Goal: Find specific page/section: Find specific page/section

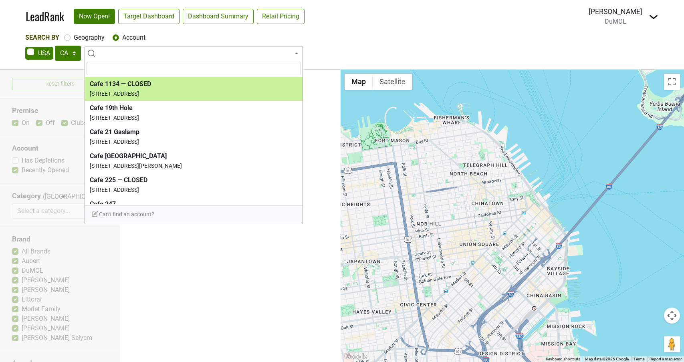
select select "CA"
select select
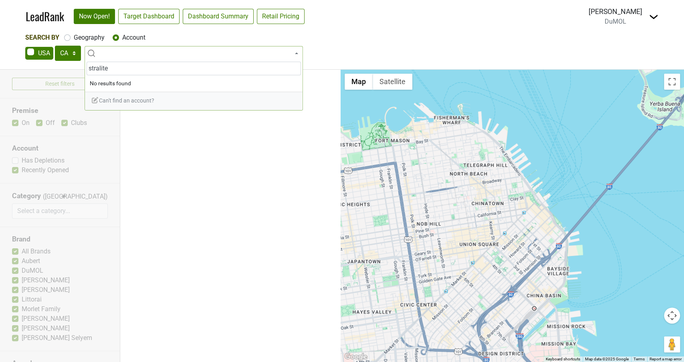
drag, startPoint x: 125, startPoint y: 70, endPoint x: 36, endPoint y: 67, distance: 88.2
click at [37, 67] on body "LeadRank Now Open! Target Dashboard Dashboard Summary Retail Pricing Loading...…" at bounding box center [342, 181] width 684 height 362
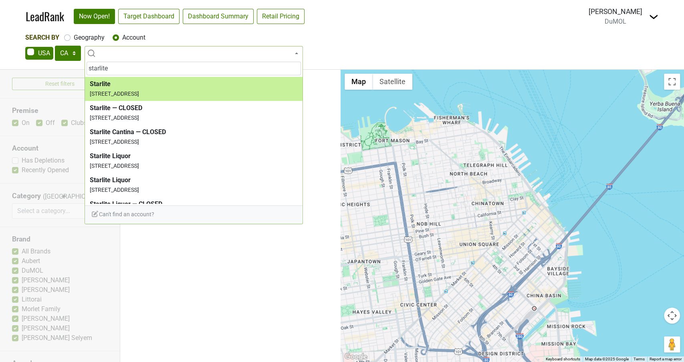
type input "starlite"
select select "73159"
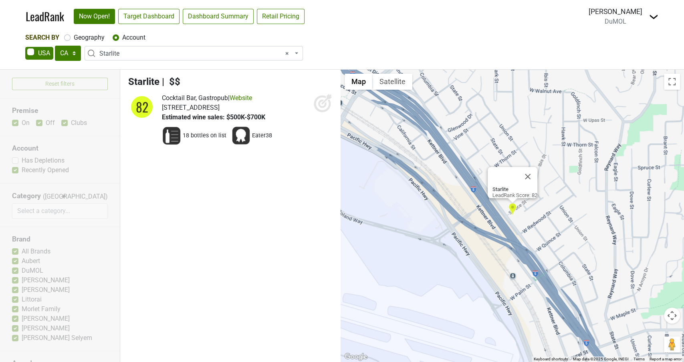
click at [316, 105] on icon at bounding box center [322, 102] width 19 height 19
click at [74, 38] on label "Geography" at bounding box center [89, 38] width 31 height 10
click at [67, 38] on input "Geography" at bounding box center [67, 37] width 6 height 8
radio input "true"
select select
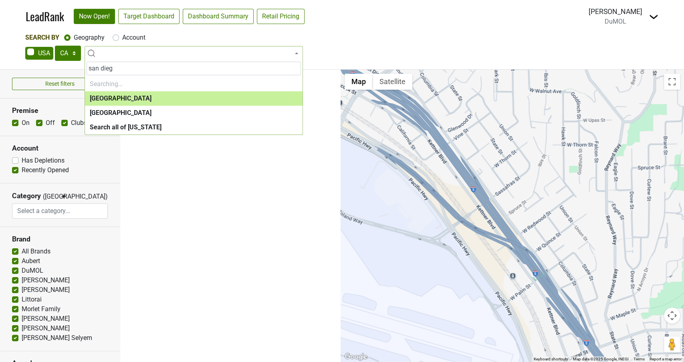
type input "[GEOGRAPHIC_DATA]"
select select "1132"
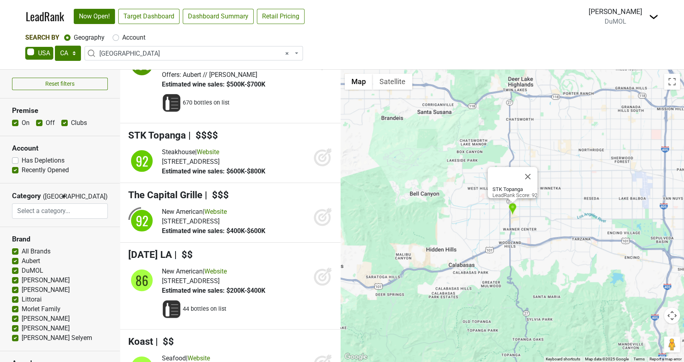
scroll to position [43, 0]
click at [325, 160] on icon at bounding box center [322, 156] width 19 height 19
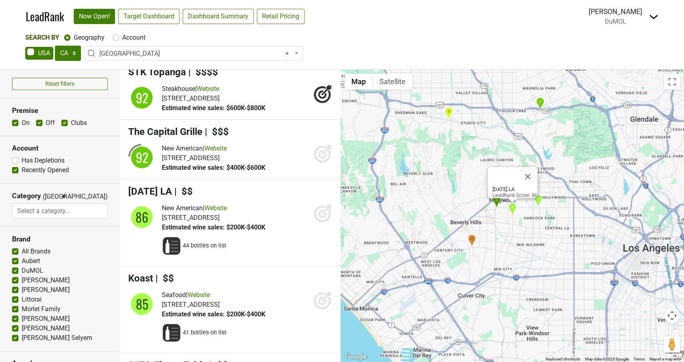
scroll to position [106, 0]
drag, startPoint x: 318, startPoint y: 221, endPoint x: 289, endPoint y: 222, distance: 28.5
click at [318, 221] on icon at bounding box center [322, 212] width 19 height 19
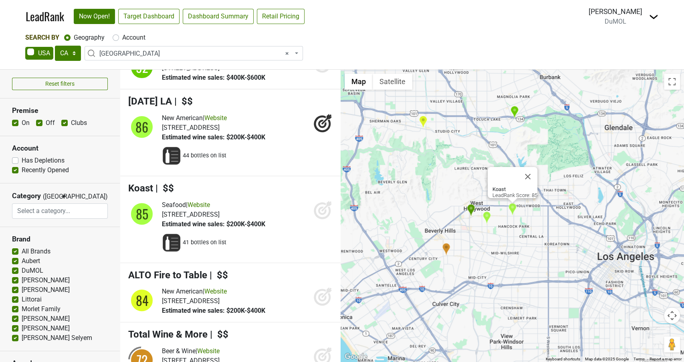
scroll to position [209, 0]
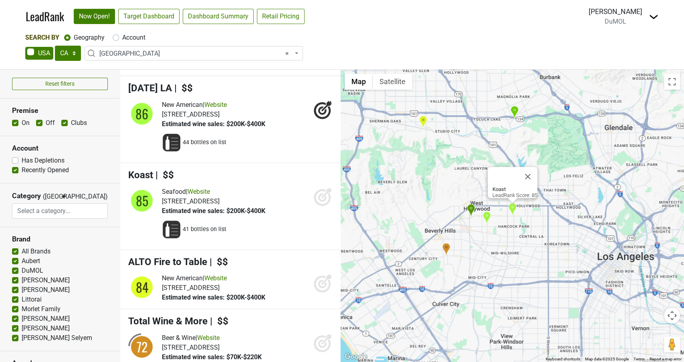
click at [320, 202] on icon at bounding box center [322, 197] width 8 height 8
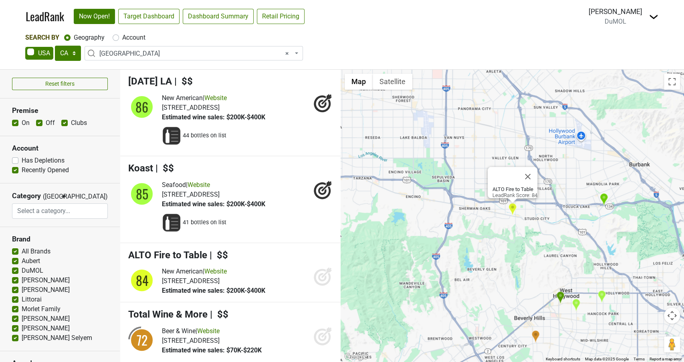
click at [319, 278] on icon at bounding box center [322, 277] width 8 height 8
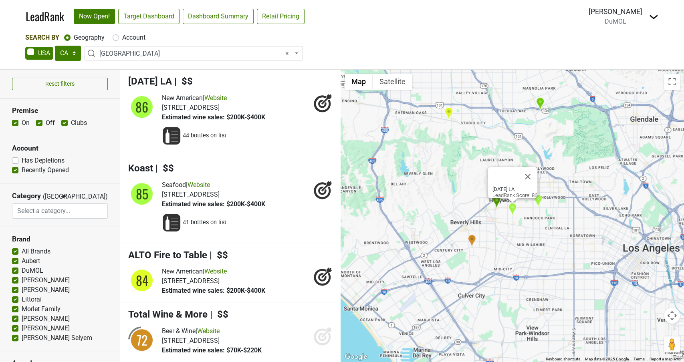
click at [122, 40] on label "Account" at bounding box center [133, 38] width 23 height 10
click at [117, 40] on input "Account" at bounding box center [116, 37] width 6 height 8
radio input "true"
select select
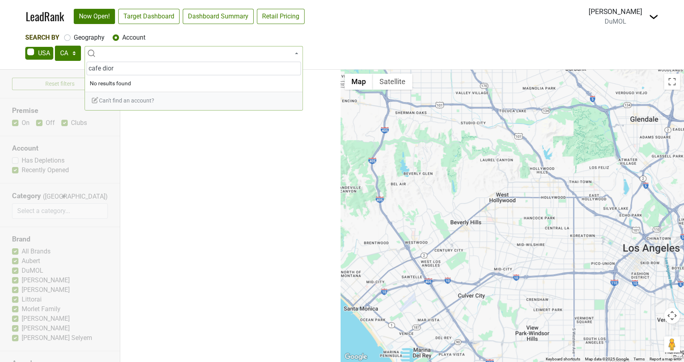
drag, startPoint x: 130, startPoint y: 69, endPoint x: 80, endPoint y: 67, distance: 50.5
click at [80, 67] on body "LeadRank Now Open! Target Dashboard Dashboard Summary Retail Pricing Loading...…" at bounding box center [342, 181] width 684 height 362
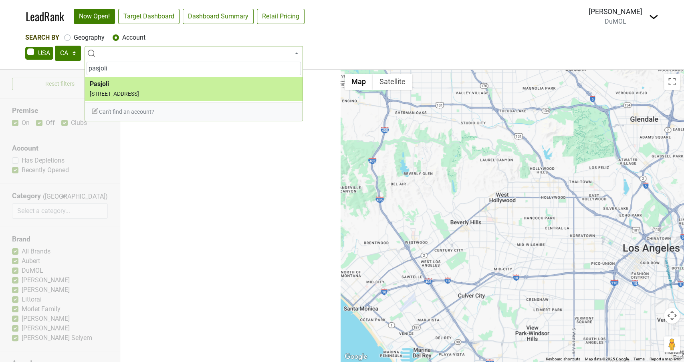
type input "pasjoli"
select select "123796211"
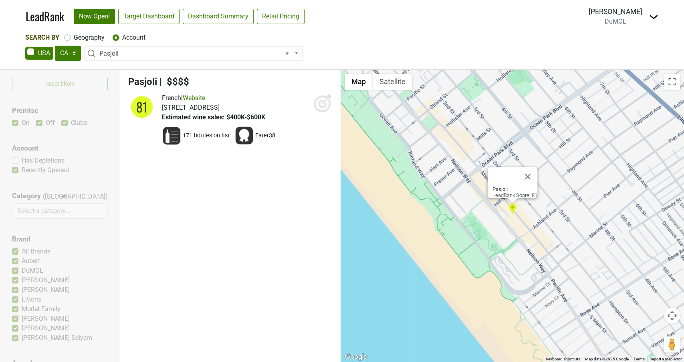
click at [325, 103] on icon at bounding box center [322, 104] width 8 height 8
click at [130, 52] on span "× Pasjoli" at bounding box center [195, 54] width 193 height 10
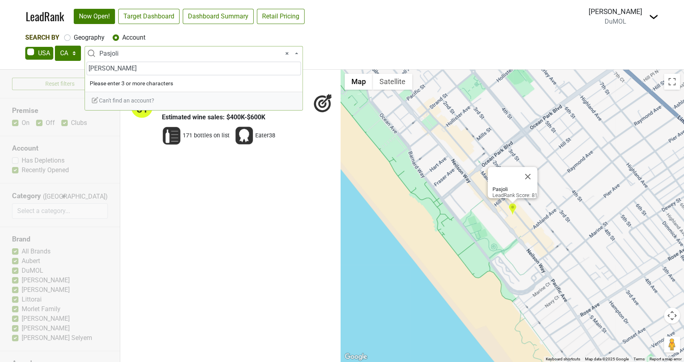
click at [149, 71] on input "[PERSON_NAME]" at bounding box center [194, 69] width 214 height 14
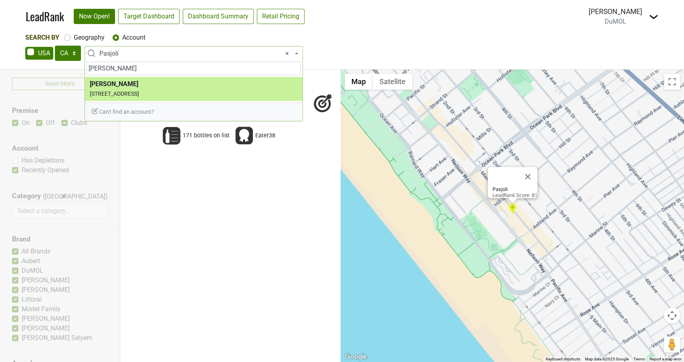
type input "[PERSON_NAME]"
select select "124531363"
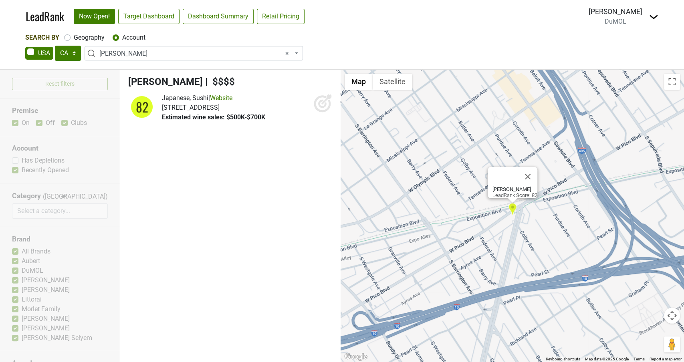
click at [325, 102] on icon at bounding box center [322, 102] width 19 height 19
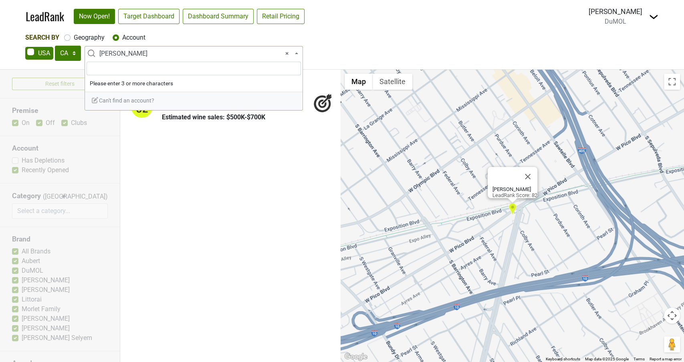
click at [144, 53] on span "× [PERSON_NAME]" at bounding box center [195, 54] width 193 height 10
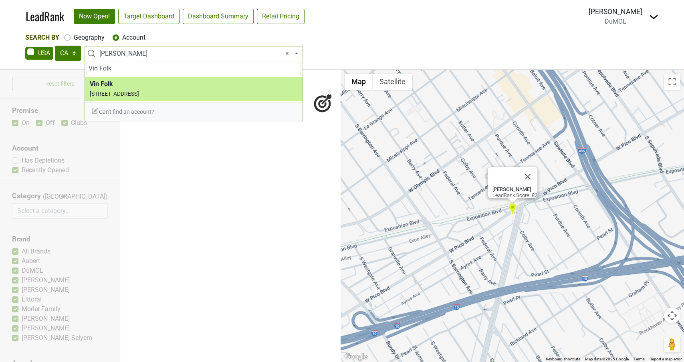
type input "Vin Folk"
select select "124452484"
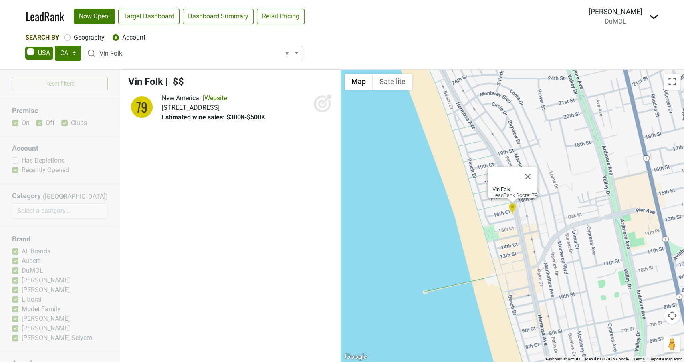
click at [324, 102] on icon at bounding box center [326, 99] width 10 height 10
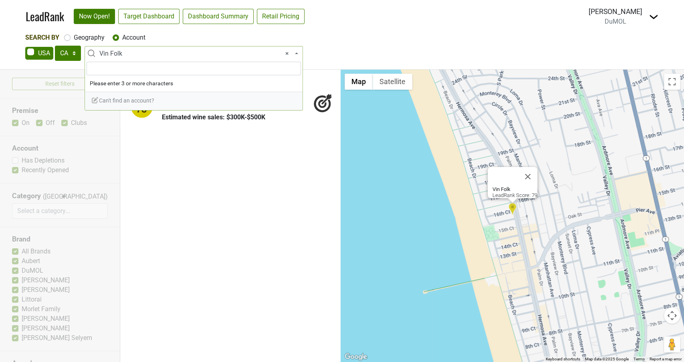
click at [130, 53] on span "× Vin Folk" at bounding box center [195, 54] width 193 height 10
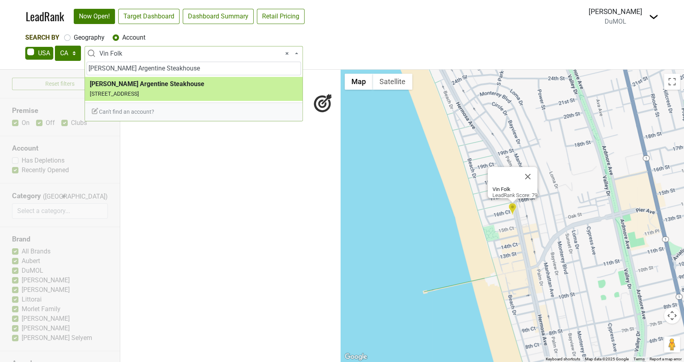
type input "[PERSON_NAME] Argentine Steakhouse"
select select "123976886"
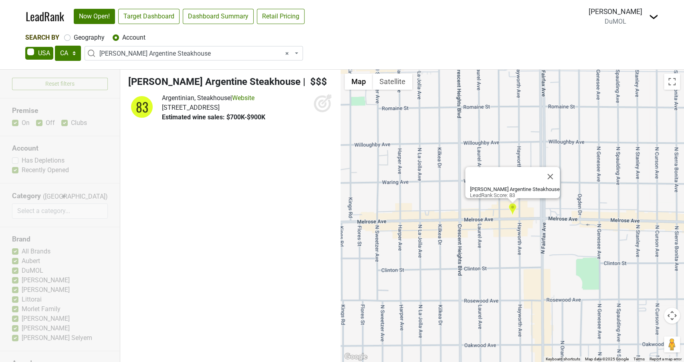
click at [320, 103] on icon at bounding box center [322, 102] width 19 height 19
click at [177, 48] on span "× [PERSON_NAME] Argentine Steakhouse" at bounding box center [194, 53] width 218 height 14
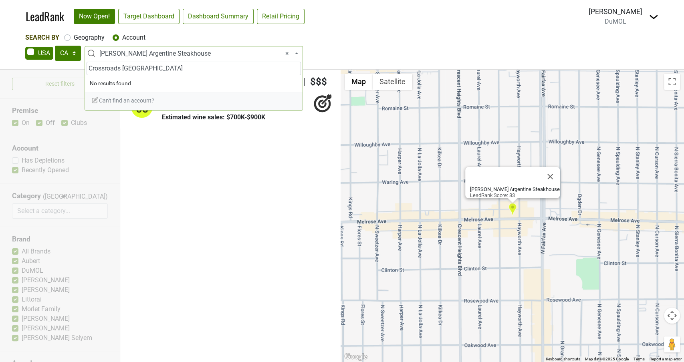
type input "Crossroads [GEOGRAPHIC_DATA]"
click at [164, 69] on input "Crossroads [GEOGRAPHIC_DATA]" at bounding box center [194, 69] width 214 height 14
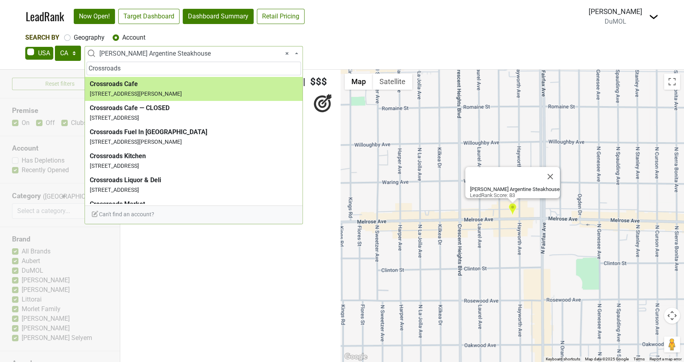
type input "Crossroads"
drag, startPoint x: 124, startPoint y: 67, endPoint x: 73, endPoint y: 70, distance: 51.8
click at [73, 70] on body "LeadRank Now Open! Target Dashboard Dashboard Summary Retail Pricing Loading...…" at bounding box center [342, 181] width 684 height 362
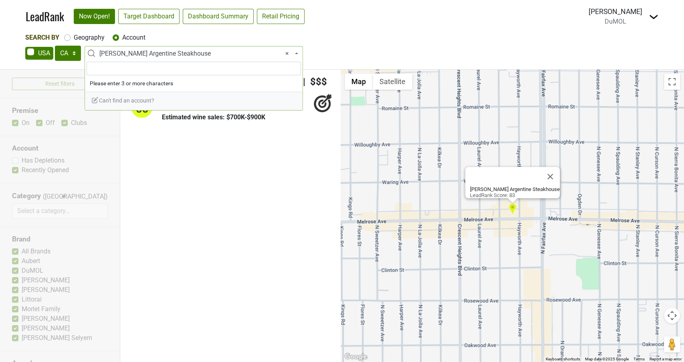
paste input "Somerville"
type input "Somerville"
select select "124454909"
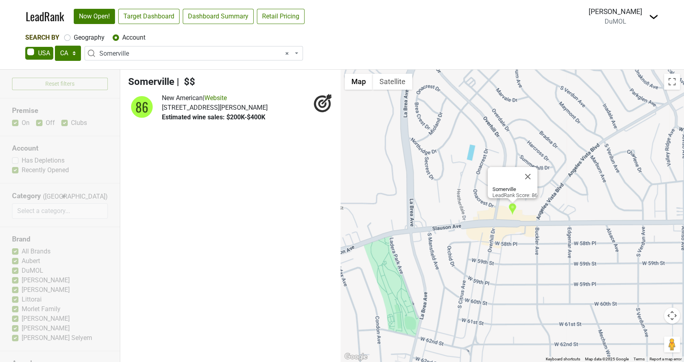
click at [163, 50] on span "× Somerville" at bounding box center [195, 54] width 193 height 10
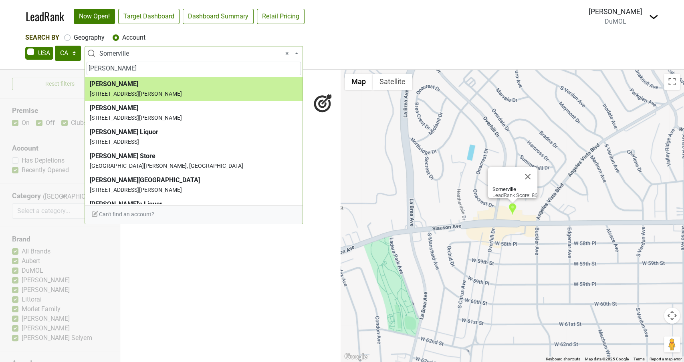
type input "[PERSON_NAME]"
select select "65101"
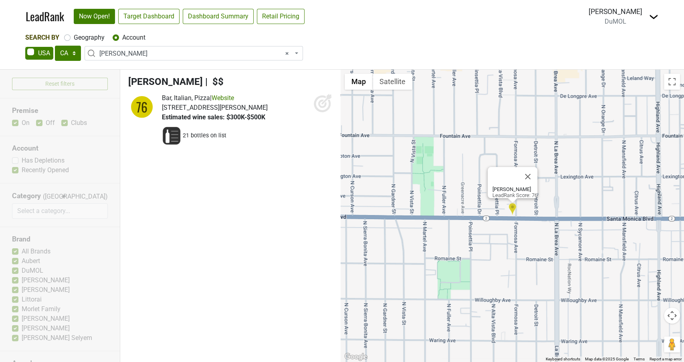
click at [325, 107] on icon at bounding box center [322, 102] width 19 height 19
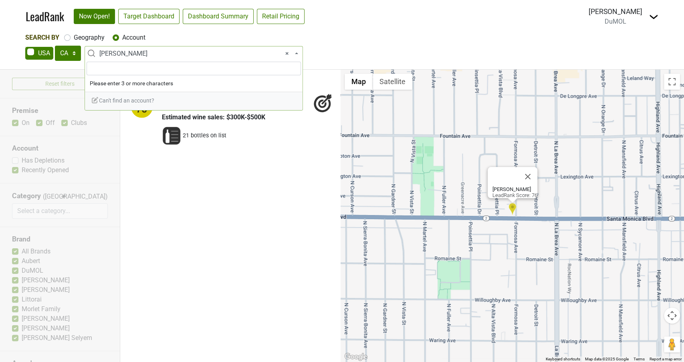
click at [147, 58] on span "× [PERSON_NAME]" at bounding box center [195, 54] width 193 height 10
type input "Chi Spacca"
click button "Close" at bounding box center [527, 176] width 19 height 19
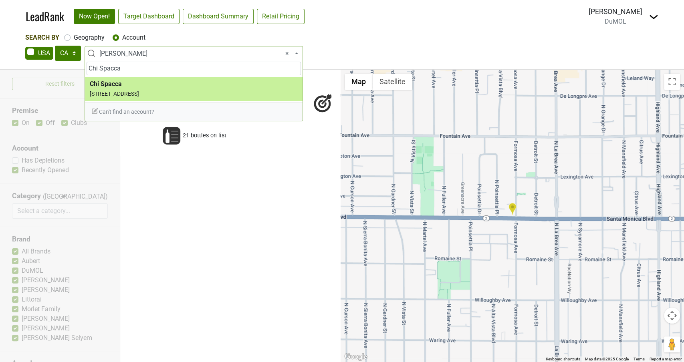
type input "Chi Spacca"
select select "123976888"
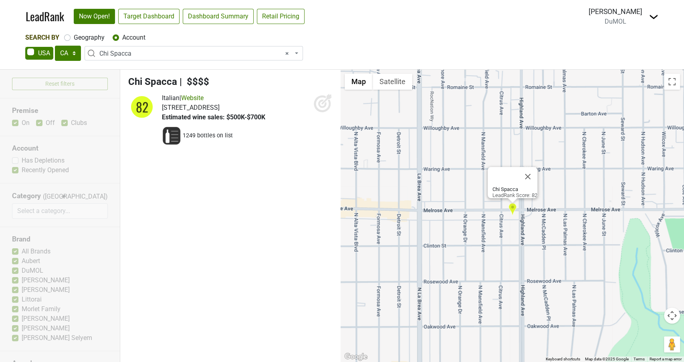
click at [312, 101] on div "Italian | Website [STREET_ADDRESS] Estimated wine sales: $500K-$700K" at bounding box center [247, 107] width 171 height 29
click at [320, 105] on icon at bounding box center [322, 102] width 19 height 19
click at [128, 57] on span "× Chi Spacca" at bounding box center [195, 54] width 193 height 10
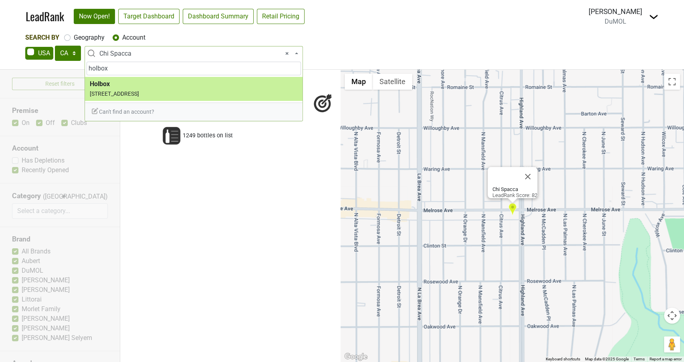
type input "holbox"
select select "124452107"
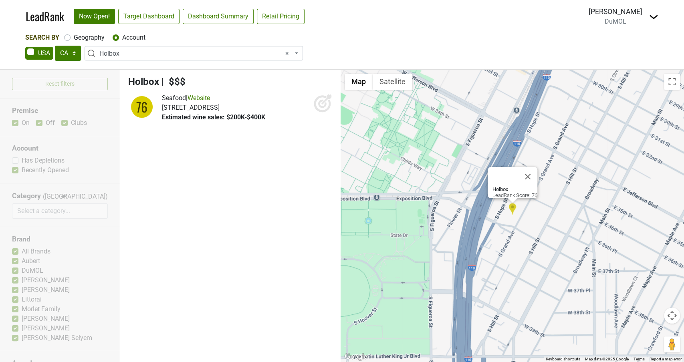
click at [322, 103] on icon at bounding box center [322, 102] width 19 height 19
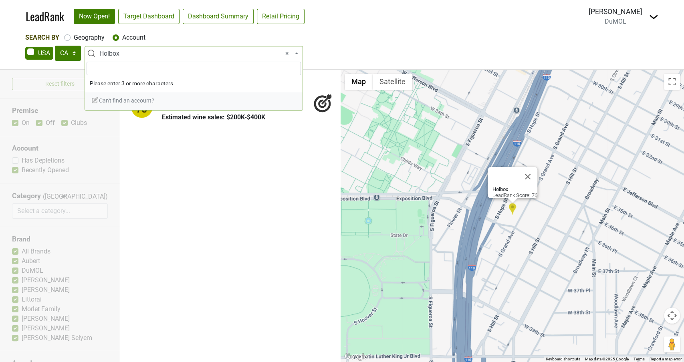
click at [117, 50] on span "× Holbox" at bounding box center [195, 54] width 193 height 10
type input "Restaurant Ki"
click button "Close" at bounding box center [527, 176] width 19 height 19
click at [147, 68] on input "Restaurant Ki" at bounding box center [194, 69] width 214 height 14
type input "Restaurant Ki"
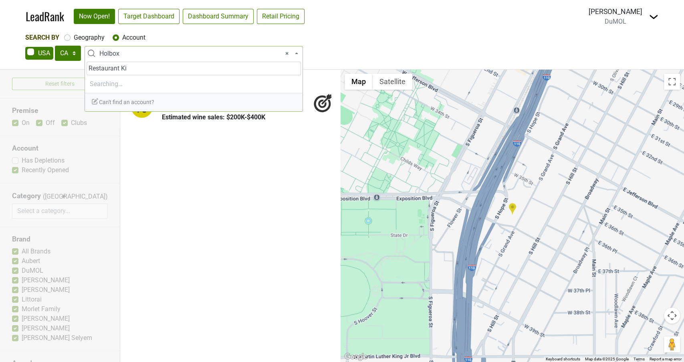
select select "124531367"
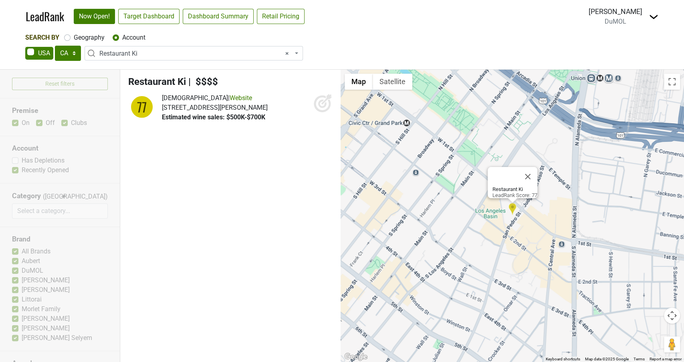
click at [322, 104] on icon at bounding box center [326, 99] width 10 height 10
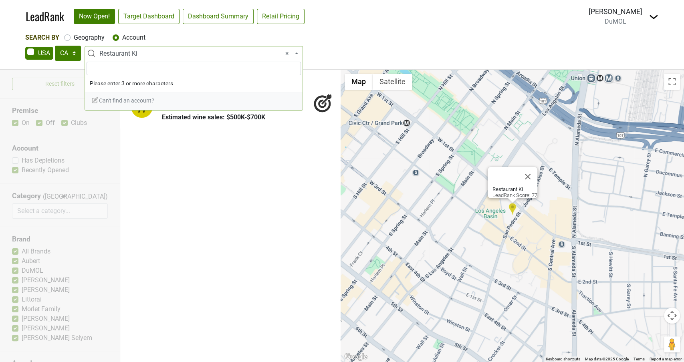
click at [125, 53] on span "× Restaurant Ki" at bounding box center [195, 54] width 193 height 10
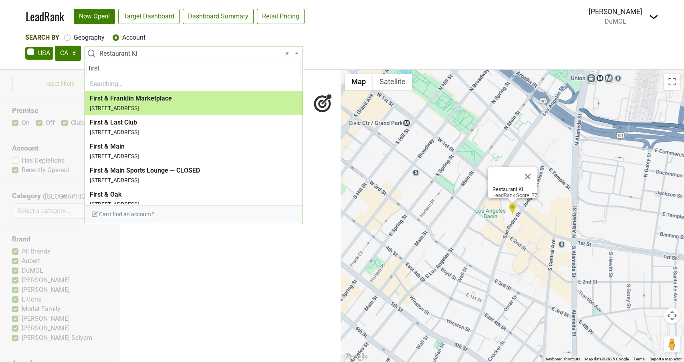
type input "first b"
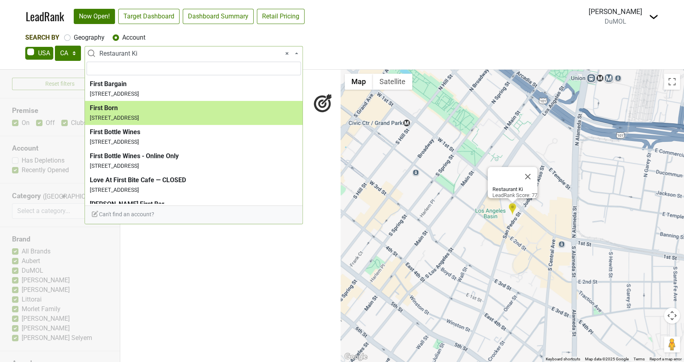
select select "124452142"
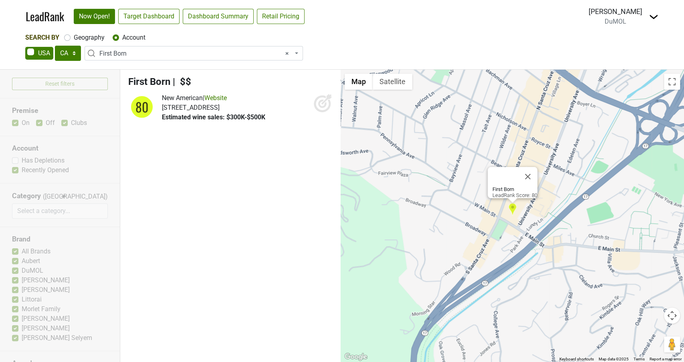
click at [326, 107] on icon at bounding box center [322, 102] width 19 height 19
click at [162, 58] on span "× First Born" at bounding box center [194, 53] width 218 height 14
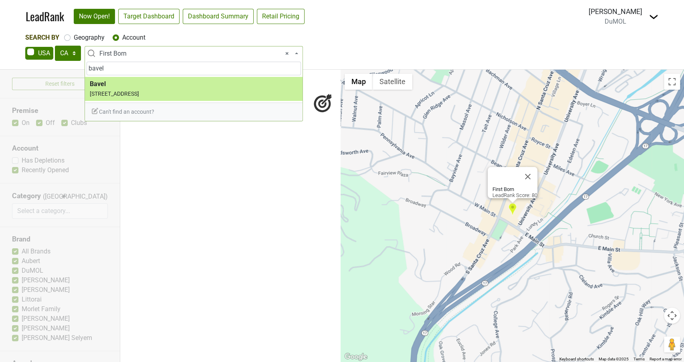
type input "bavel"
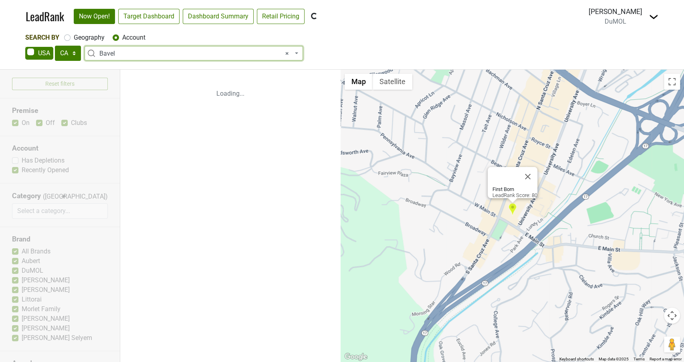
select select "60047"
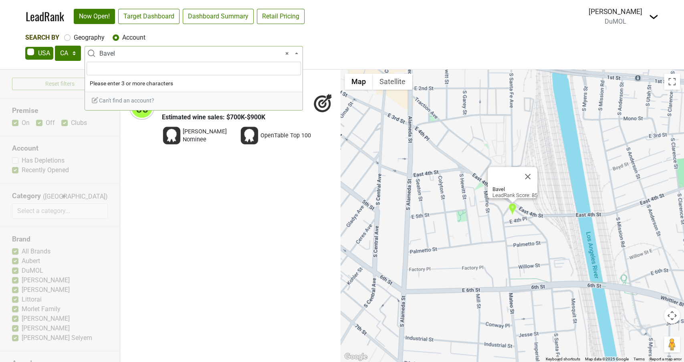
click at [147, 60] on body "LeadRank Now Open! Target Dashboard Dashboard Summary Retail Pricing Loading...…" at bounding box center [342, 181] width 684 height 362
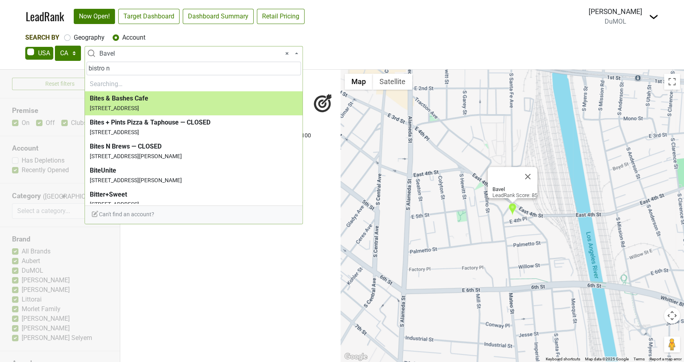
type input "bistro na"
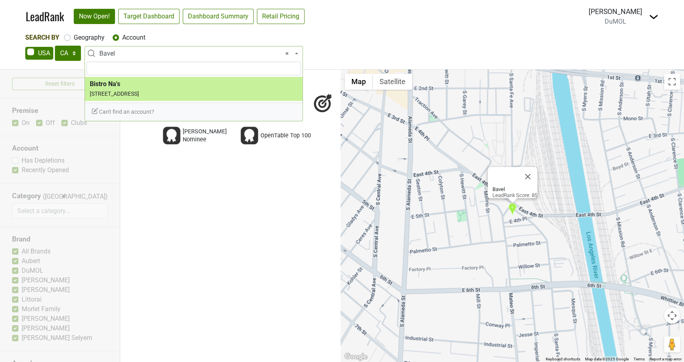
select select "123841926"
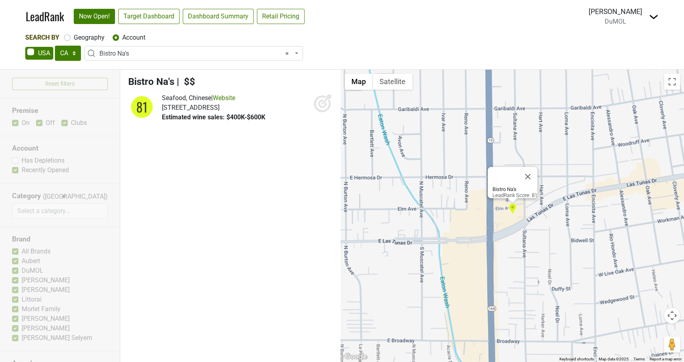
click at [320, 101] on icon at bounding box center [322, 104] width 8 height 8
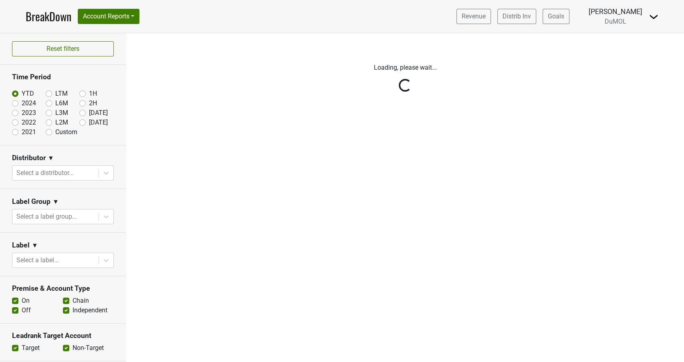
click at [80, 123] on div "Reset filters Time Period YTD LTM 1H 2024 L6M 2H 2023 L3M Sep '25 2022 L2M Oct …" at bounding box center [63, 197] width 126 height 329
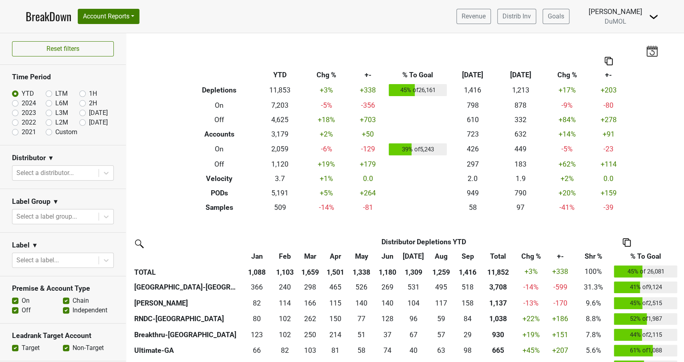
click at [89, 122] on label "Oct '25" at bounding box center [98, 123] width 19 height 10
click at [83, 122] on input "Oct '25" at bounding box center [95, 122] width 32 height 8
radio input "true"
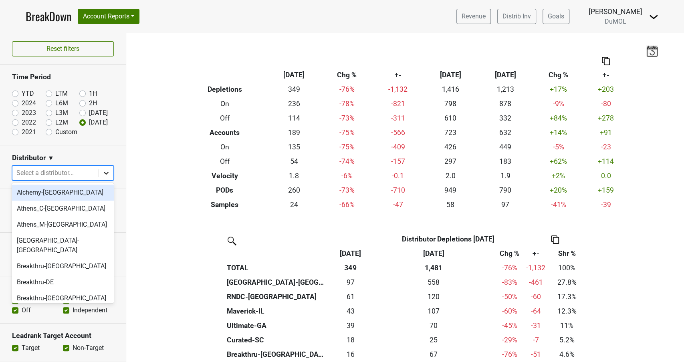
click at [108, 174] on icon at bounding box center [106, 173] width 8 height 8
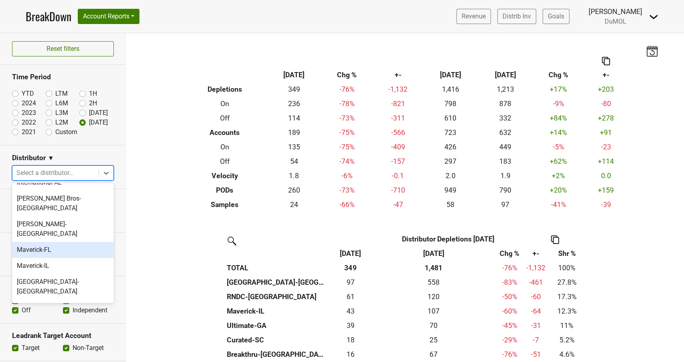
scroll to position [345, 0]
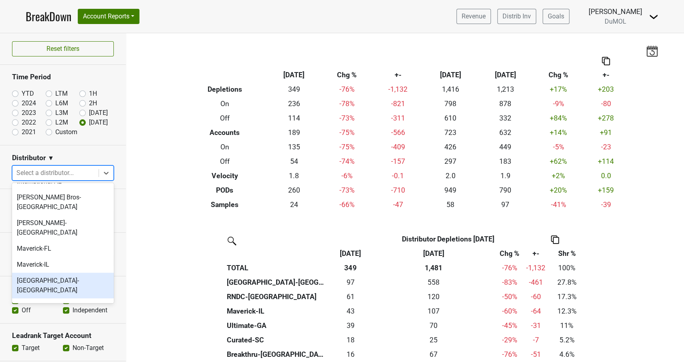
click at [31, 273] on div "Monterey-CA" at bounding box center [63, 286] width 102 height 26
